Goal: Entertainment & Leisure: Consume media (video, audio)

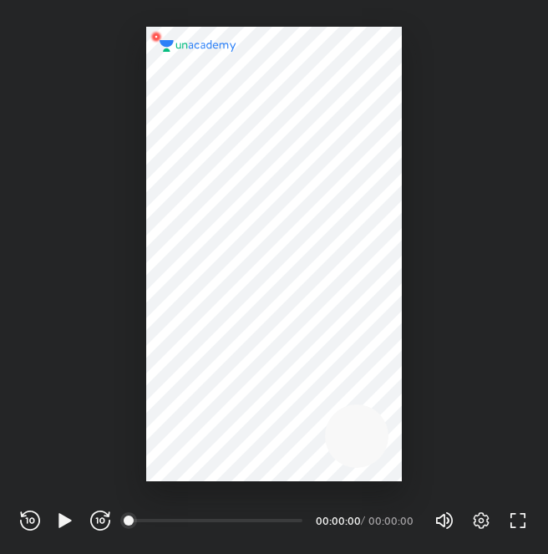
scroll to position [554, 548]
click at [60, 528] on icon "button" at bounding box center [65, 520] width 20 height 20
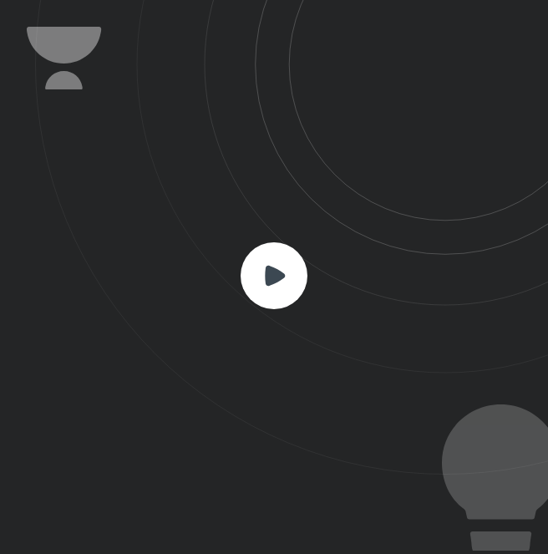
click at [282, 290] on rect at bounding box center [274, 275] width 67 height 67
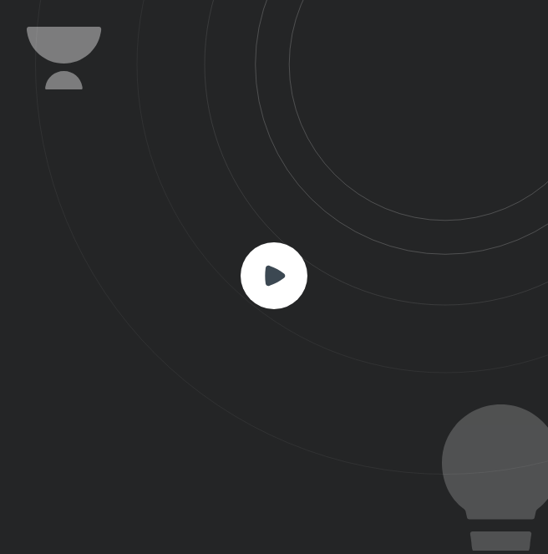
click at [282, 290] on rect at bounding box center [274, 275] width 67 height 67
